Goal: Task Accomplishment & Management: Manage account settings

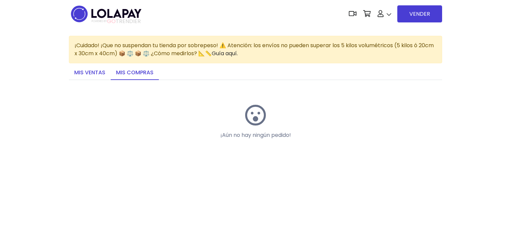
click at [105, 71] on link "Mis ventas" at bounding box center [90, 73] width 42 height 14
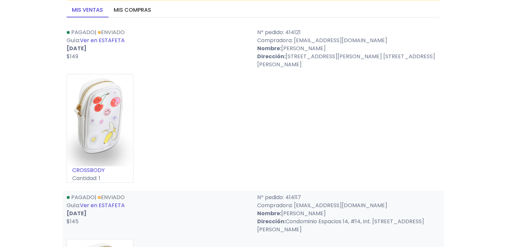
scroll to position [63, 0]
click at [107, 204] on link "Ver en ESTAFETA" at bounding box center [102, 205] width 45 height 8
click at [115, 39] on link "Ver en ESTAFETA" at bounding box center [102, 40] width 45 height 8
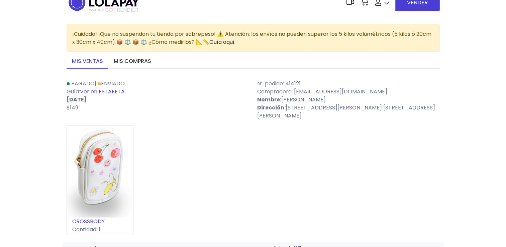
scroll to position [0, 0]
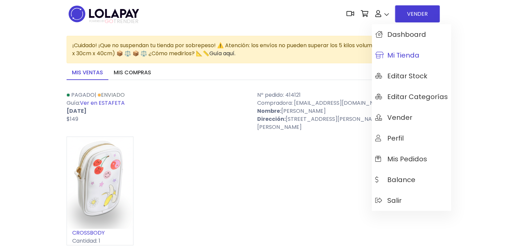
click at [398, 54] on span "Mi tienda" at bounding box center [397, 55] width 44 height 7
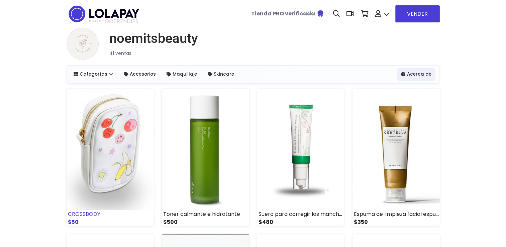
click at [123, 132] on img at bounding box center [110, 149] width 87 height 121
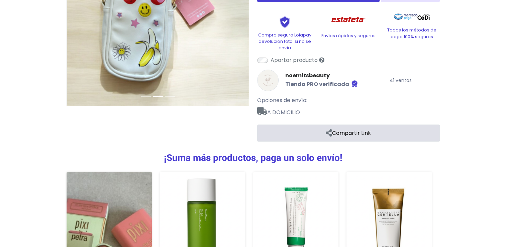
scroll to position [227, 0]
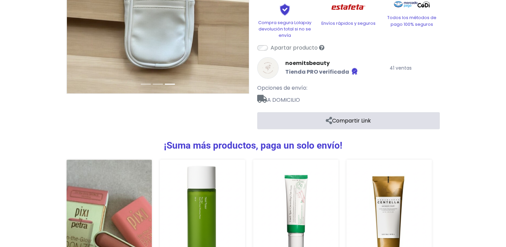
click at [347, 120] on link "Compartir Link" at bounding box center [348, 120] width 183 height 17
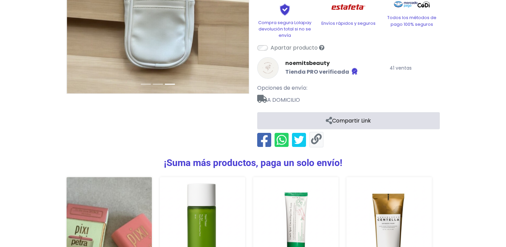
click at [318, 139] on link at bounding box center [316, 139] width 11 height 11
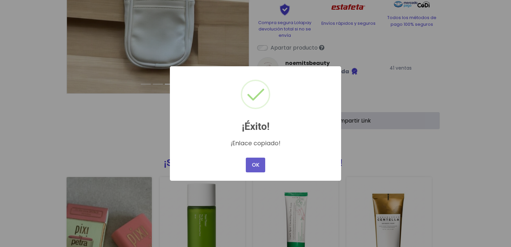
click at [252, 163] on button "OK" at bounding box center [255, 165] width 19 height 15
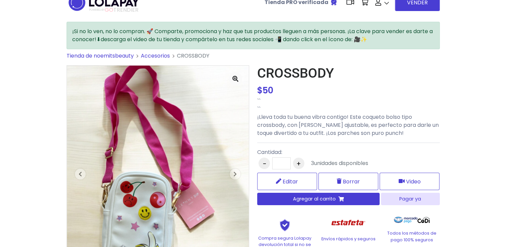
scroll to position [0, 0]
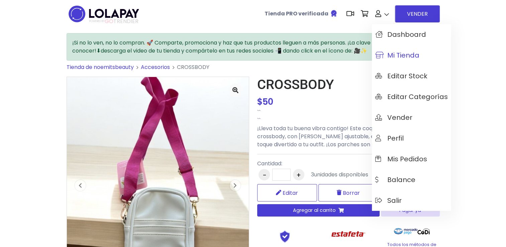
click at [391, 49] on link "Mi tienda" at bounding box center [411, 55] width 79 height 21
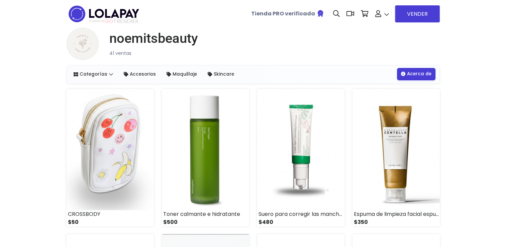
click at [423, 76] on link "Acerca de" at bounding box center [416, 74] width 38 height 12
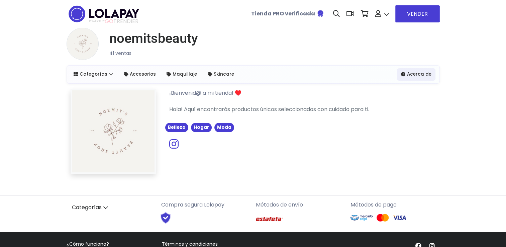
click at [328, 166] on div "¡Bienvenid@ a mi tienda! ♥️ Hola! Aquí encontrarás productos únicos seleccionad…" at bounding box center [300, 131] width 280 height 85
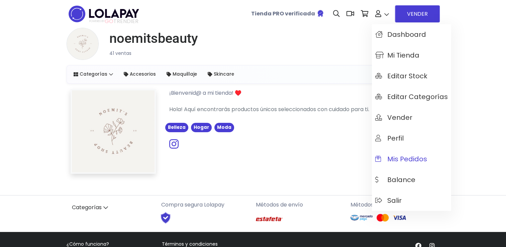
click at [409, 153] on link "Mis pedidos" at bounding box center [411, 158] width 79 height 21
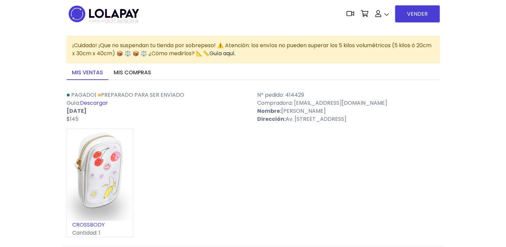
click at [103, 104] on link "Descargar" at bounding box center [94, 103] width 28 height 8
